Goal: Submit feedback/report problem: Leave review/rating

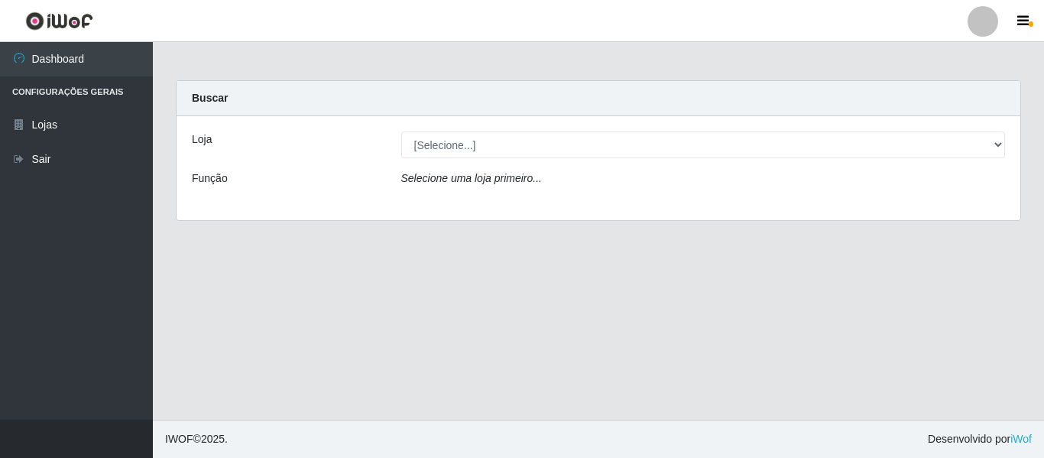
click at [501, 130] on div "Loja [Selecione...] Hiper Queiroz - Nova Betânia Função Selecione uma loja prim…" at bounding box center [599, 168] width 844 height 104
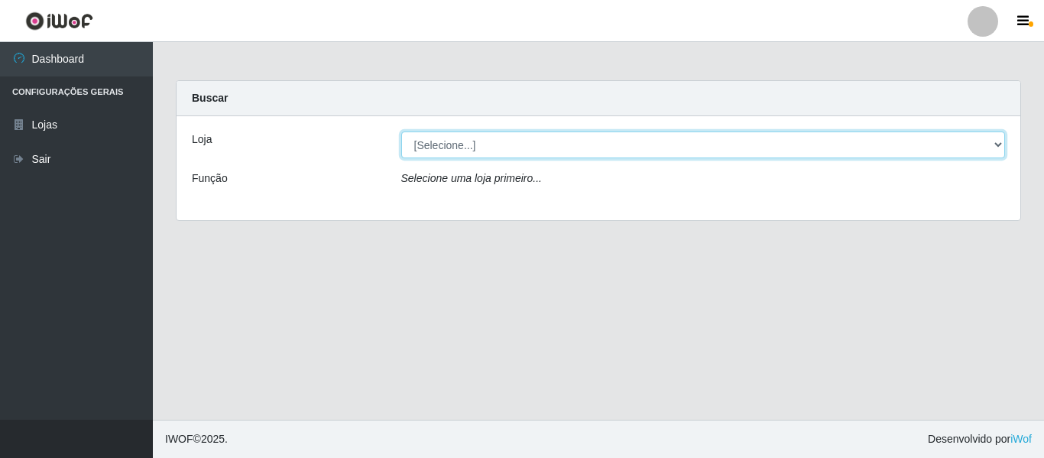
click at [507, 144] on select "[Selecione...] Hiper Queiroz - [GEOGRAPHIC_DATA]" at bounding box center [703, 144] width 605 height 27
select select "497"
click at [401, 131] on select "[Selecione...] Hiper Queiroz - [GEOGRAPHIC_DATA]" at bounding box center [703, 144] width 605 height 27
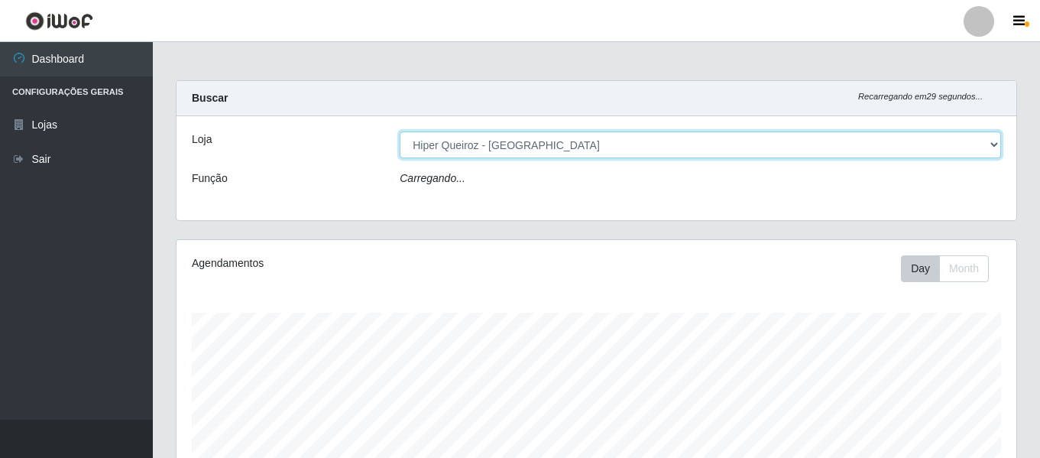
scroll to position [317, 840]
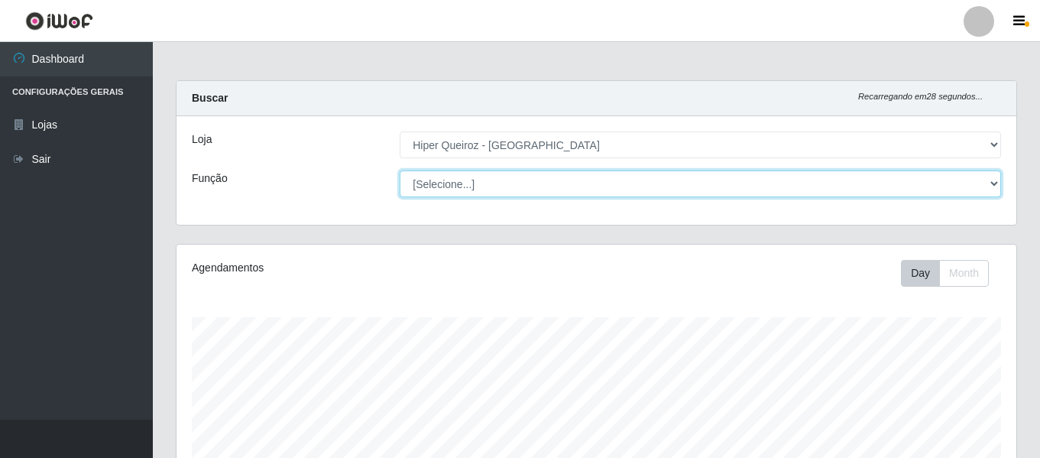
click at [464, 193] on select "[Selecione...] ASG ASG + ASG ++ Embalador Embalador + Embalador ++ Operador de …" at bounding box center [701, 183] width 602 height 27
click at [400, 170] on select "[Selecione...] ASG ASG + ASG ++ Embalador Embalador + Embalador ++ Operador de …" at bounding box center [701, 183] width 602 height 27
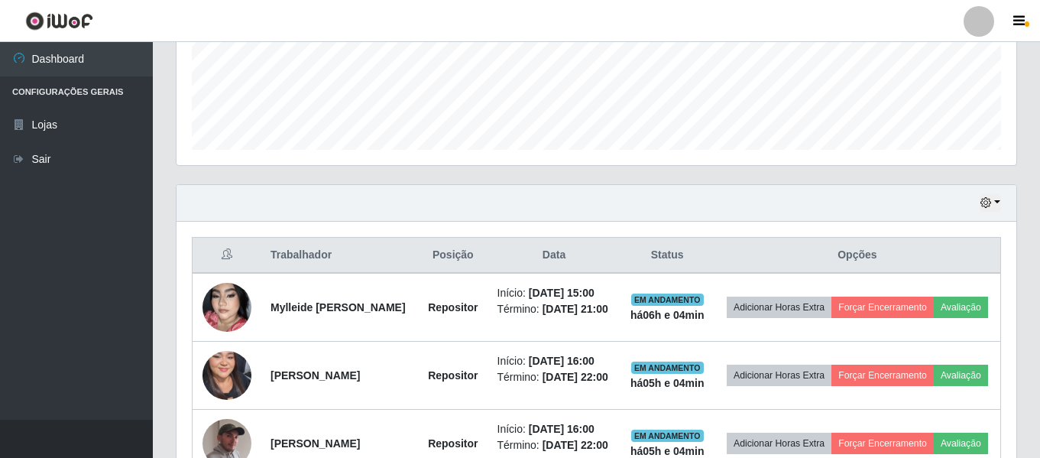
scroll to position [524, 0]
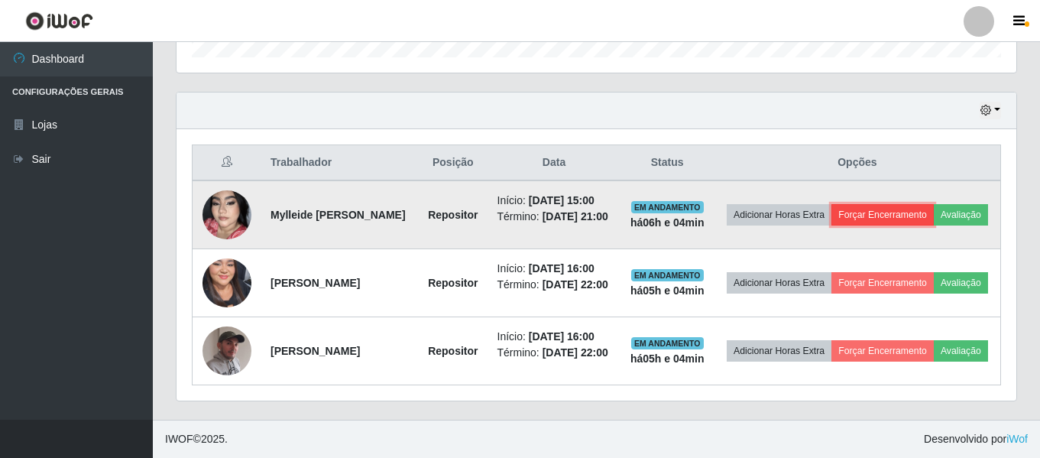
click at [897, 204] on button "Forçar Encerramento" at bounding box center [883, 214] width 102 height 21
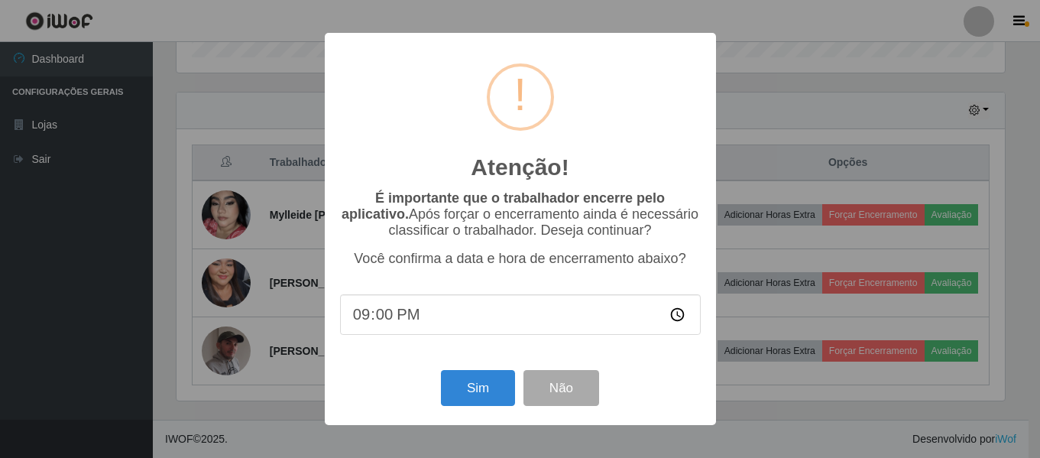
scroll to position [317, 832]
click at [504, 391] on button "Sim" at bounding box center [480, 388] width 74 height 36
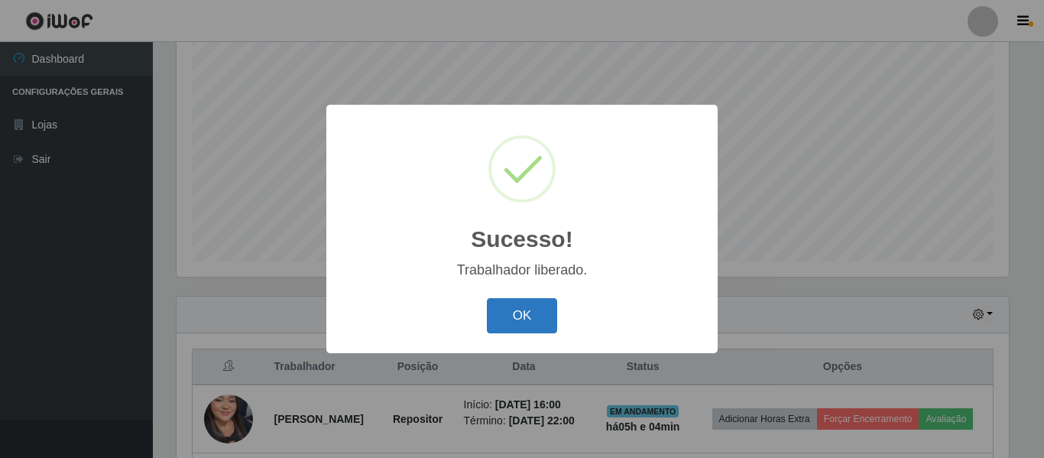
click at [511, 322] on button "OK" at bounding box center [522, 316] width 71 height 36
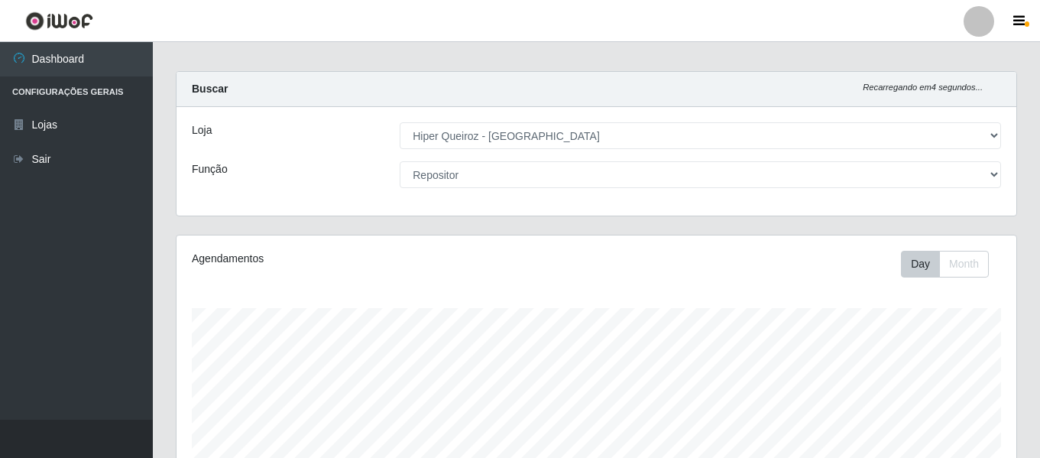
scroll to position [0, 0]
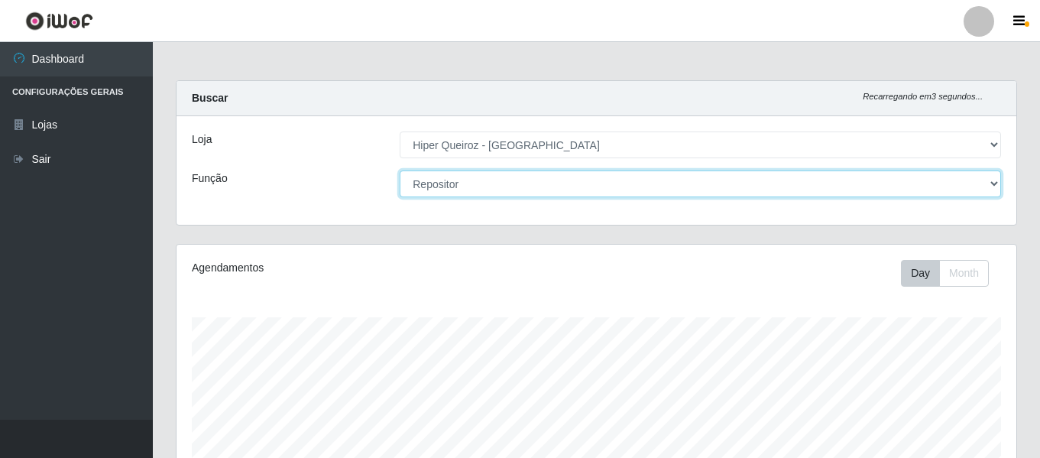
click at [574, 180] on select "[Selecione...] ASG ASG + ASG ++ Embalador Embalador + Embalador ++ Operador de …" at bounding box center [701, 183] width 602 height 27
select select "22"
click at [400, 170] on select "[Selecione...] ASG ASG + ASG ++ Embalador Embalador + Embalador ++ Operador de …" at bounding box center [701, 183] width 602 height 27
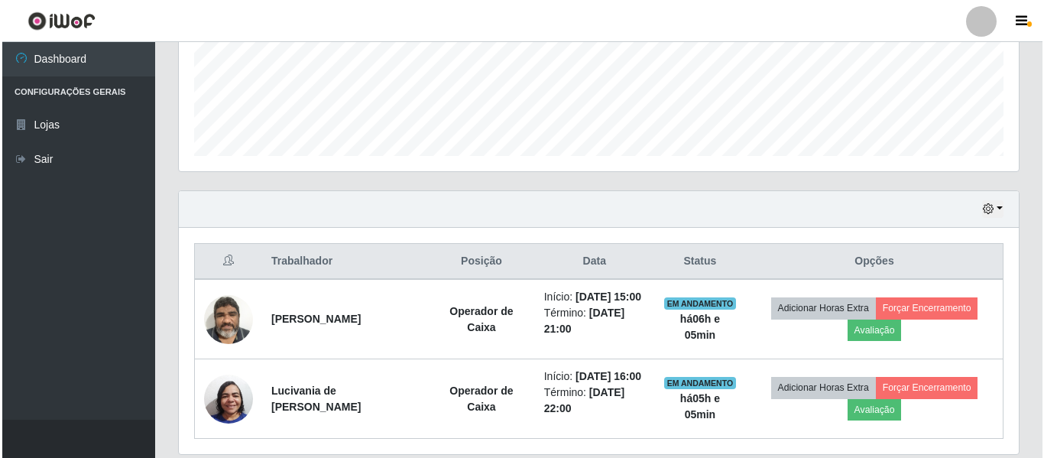
scroll to position [444, 0]
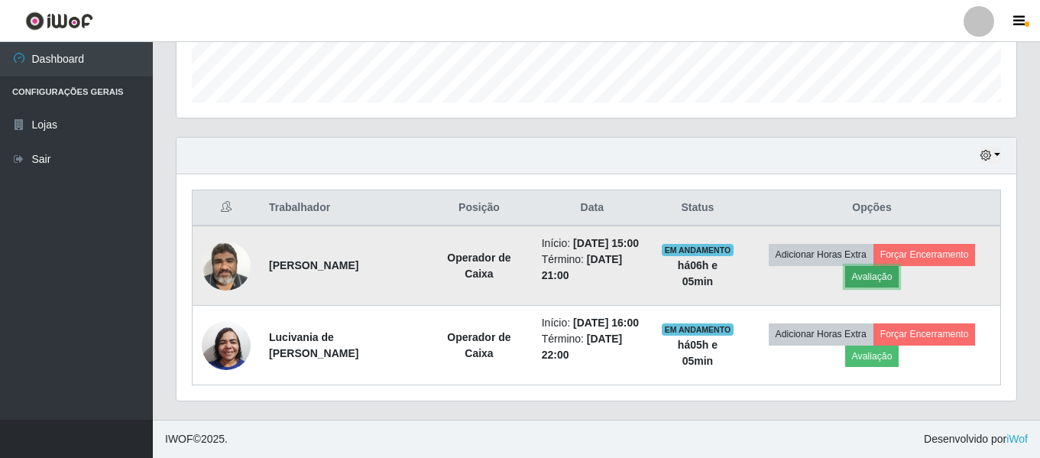
click at [864, 284] on button "Avaliação" at bounding box center [872, 276] width 54 height 21
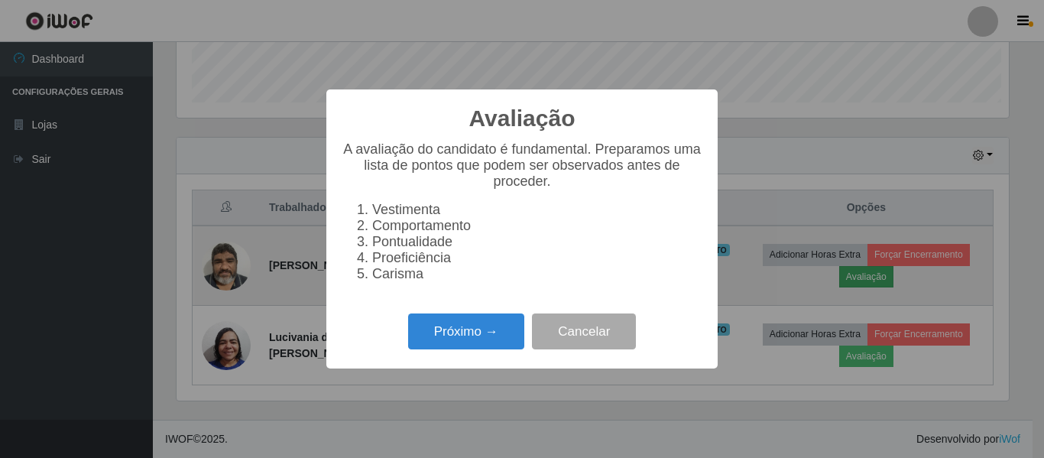
scroll to position [317, 832]
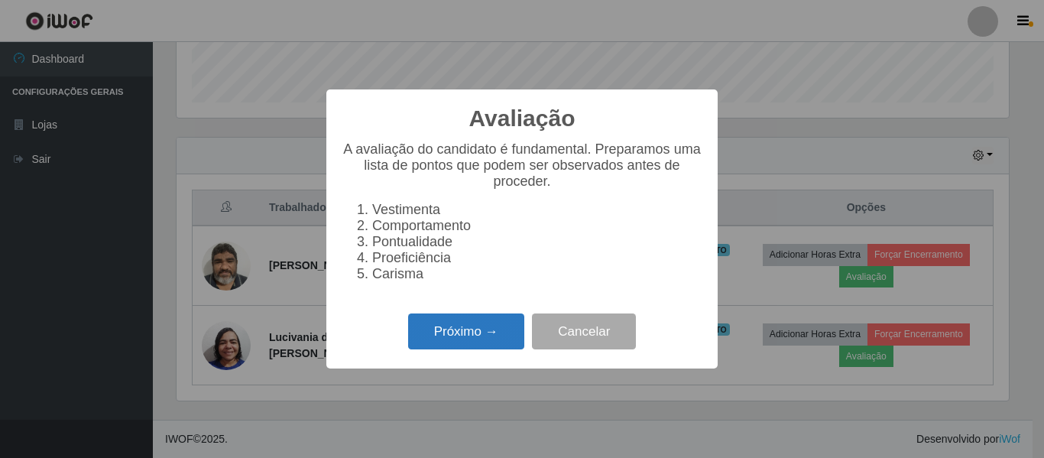
click at [468, 349] on button "Próximo →" at bounding box center [466, 331] width 116 height 36
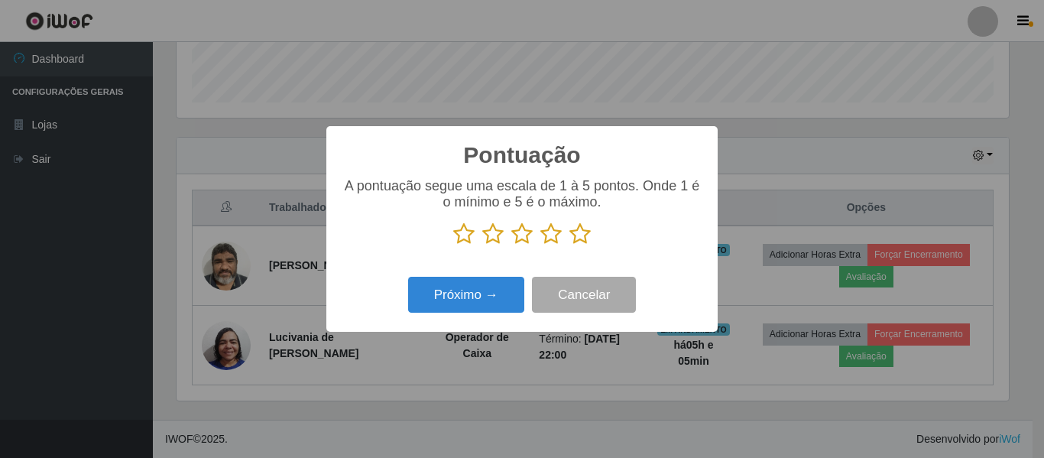
scroll to position [764037, 763521]
drag, startPoint x: 545, startPoint y: 236, endPoint x: 547, endPoint y: 261, distance: 24.6
click at [546, 236] on icon at bounding box center [550, 233] width 21 height 23
click at [540, 245] on input "radio" at bounding box center [540, 245] width 0 height 0
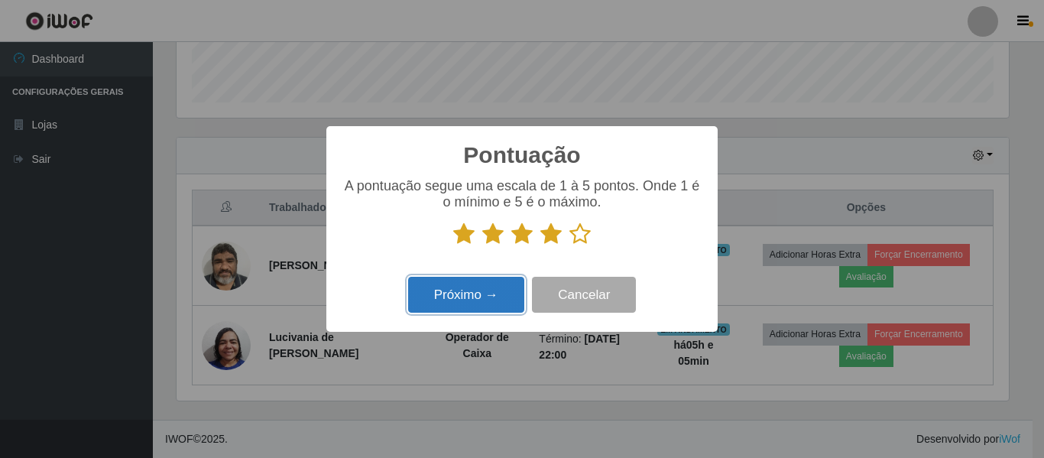
click at [482, 293] on button "Próximo →" at bounding box center [466, 295] width 116 height 36
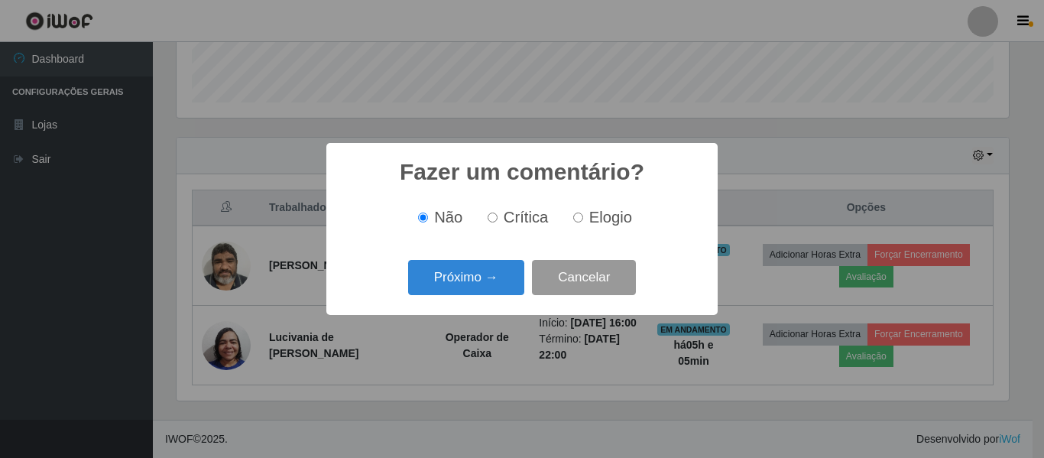
drag, startPoint x: 573, startPoint y: 217, endPoint x: 566, endPoint y: 264, distance: 47.1
click at [575, 218] on input "Elogio" at bounding box center [578, 217] width 10 height 10
radio input "true"
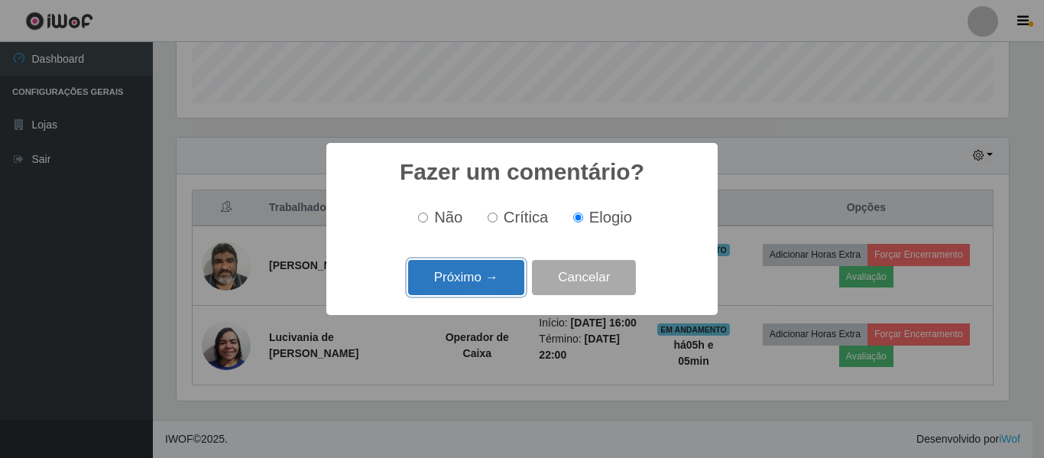
click at [478, 283] on button "Próximo →" at bounding box center [466, 278] width 116 height 36
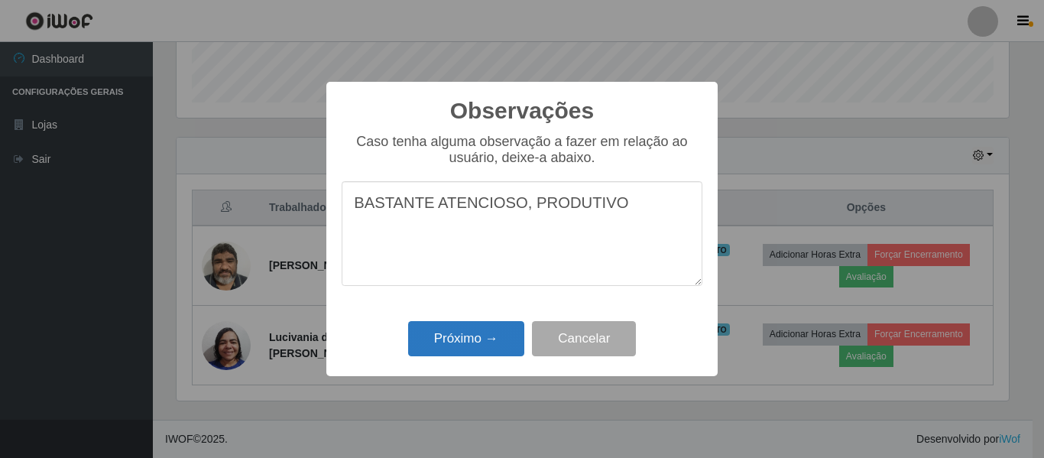
type textarea "BASTANTE ATENCIOSO, PRODUTIVO"
click at [482, 325] on button "Próximo →" at bounding box center [466, 339] width 116 height 36
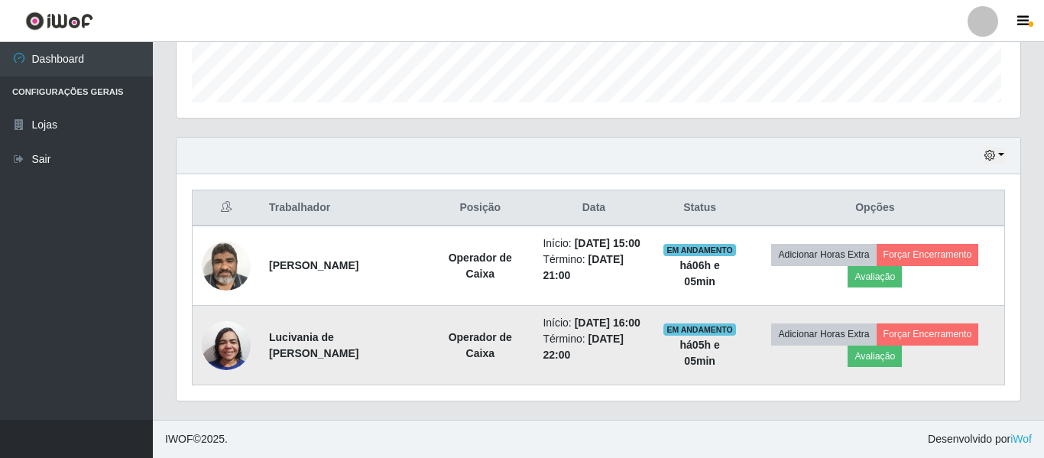
scroll to position [317, 840]
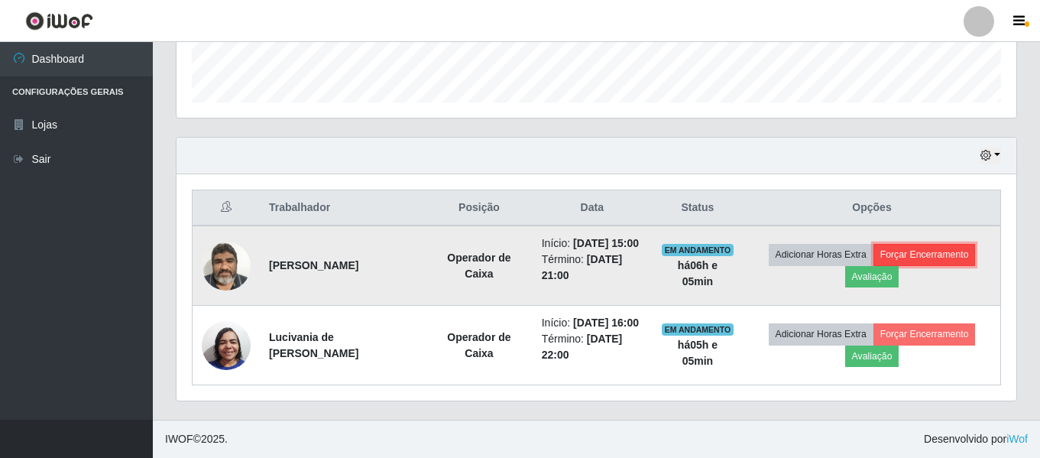
click at [907, 246] on button "Forçar Encerramento" at bounding box center [925, 254] width 102 height 21
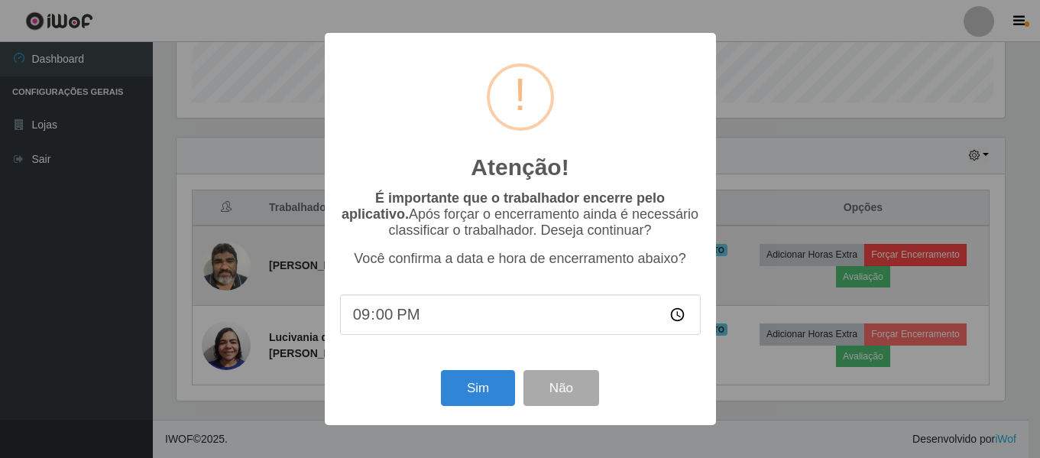
scroll to position [317, 832]
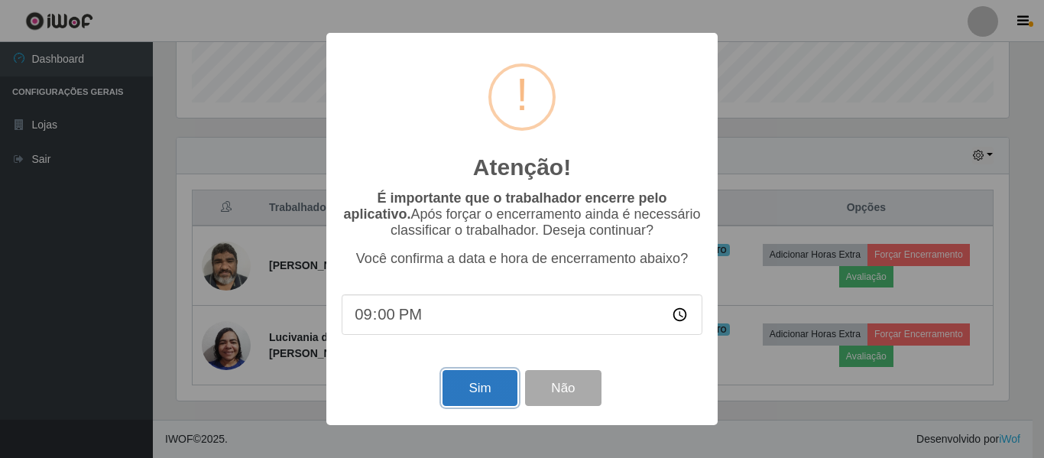
click at [466, 394] on button "Sim" at bounding box center [480, 388] width 74 height 36
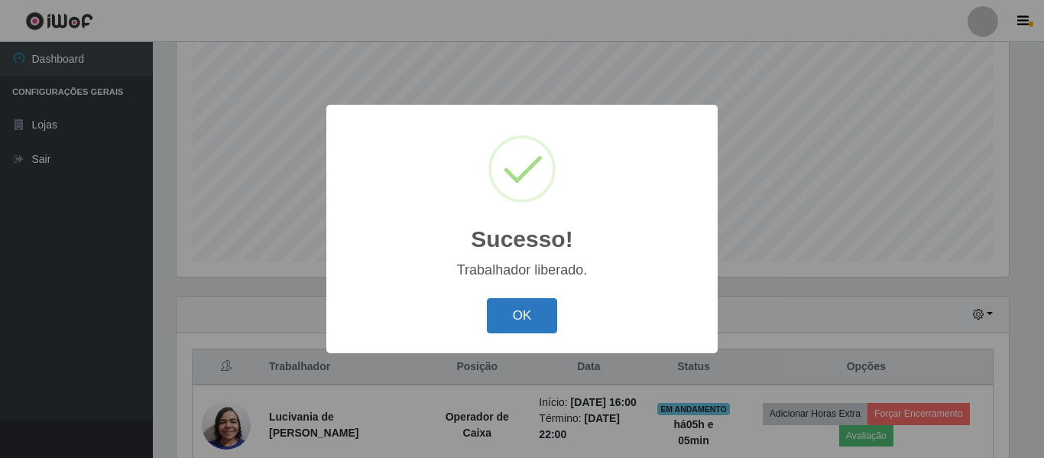
click at [540, 320] on button "OK" at bounding box center [522, 316] width 71 height 36
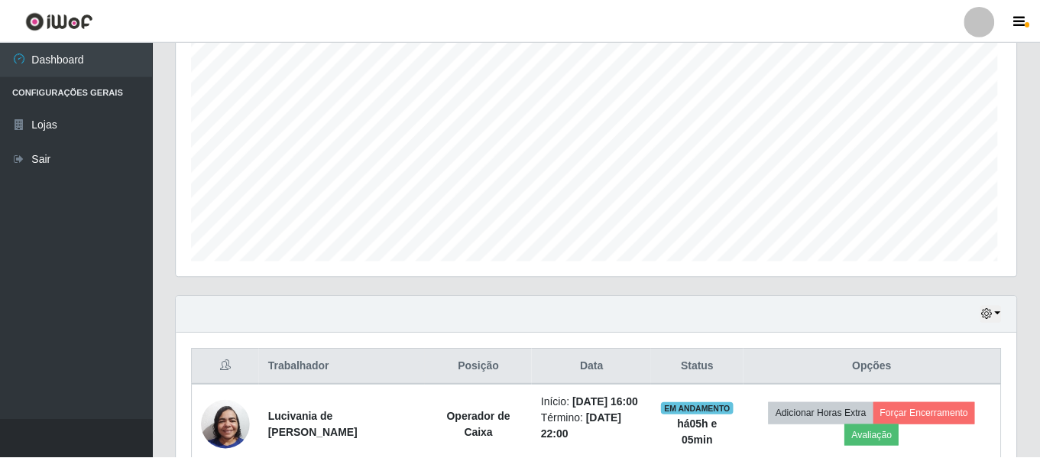
scroll to position [317, 840]
click at [539, 320] on div "Hoje 1 dia 3 dias 1 Semana Não encerrados" at bounding box center [597, 315] width 840 height 37
